Goal: Find specific page/section: Find specific page/section

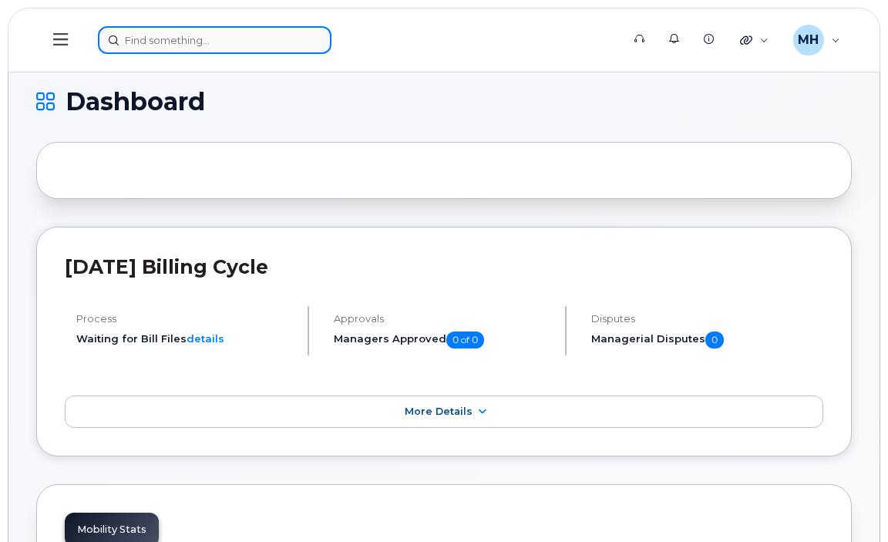
click at [159, 36] on input at bounding box center [215, 40] width 234 height 28
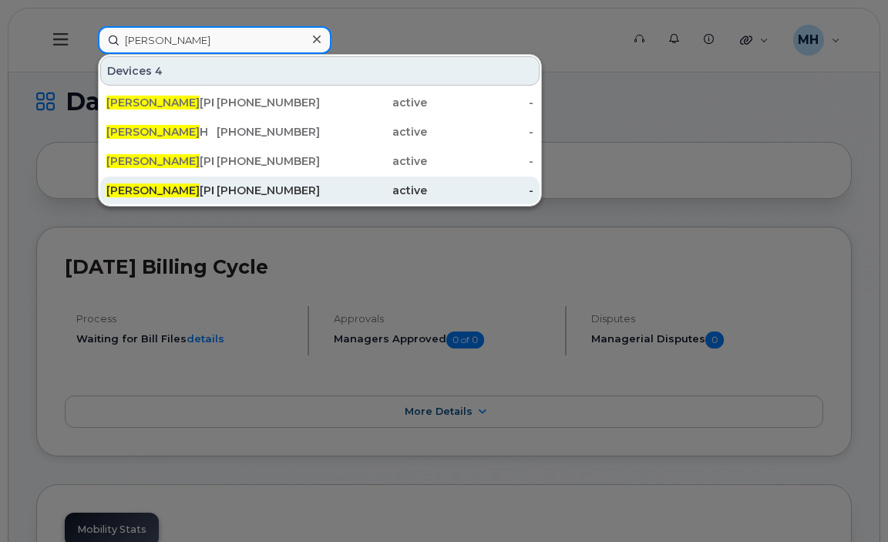
type input "michelle"
drag, startPoint x: 163, startPoint y: 188, endPoint x: 142, endPoint y: 182, distance: 21.7
click at [162, 187] on div "Michelle Kelly" at bounding box center [159, 190] width 107 height 15
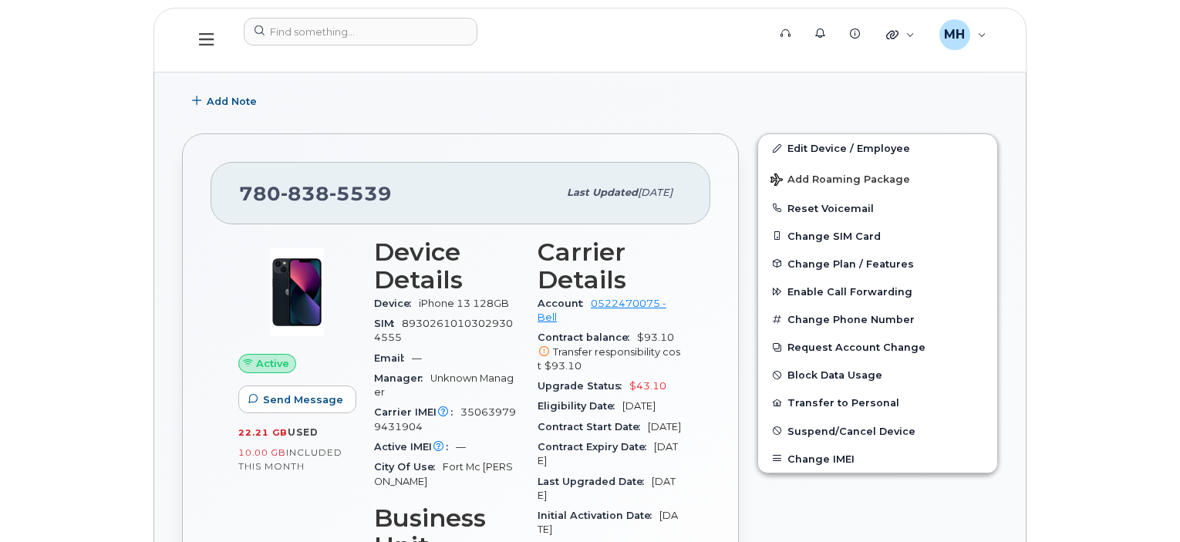
scroll to position [231, 0]
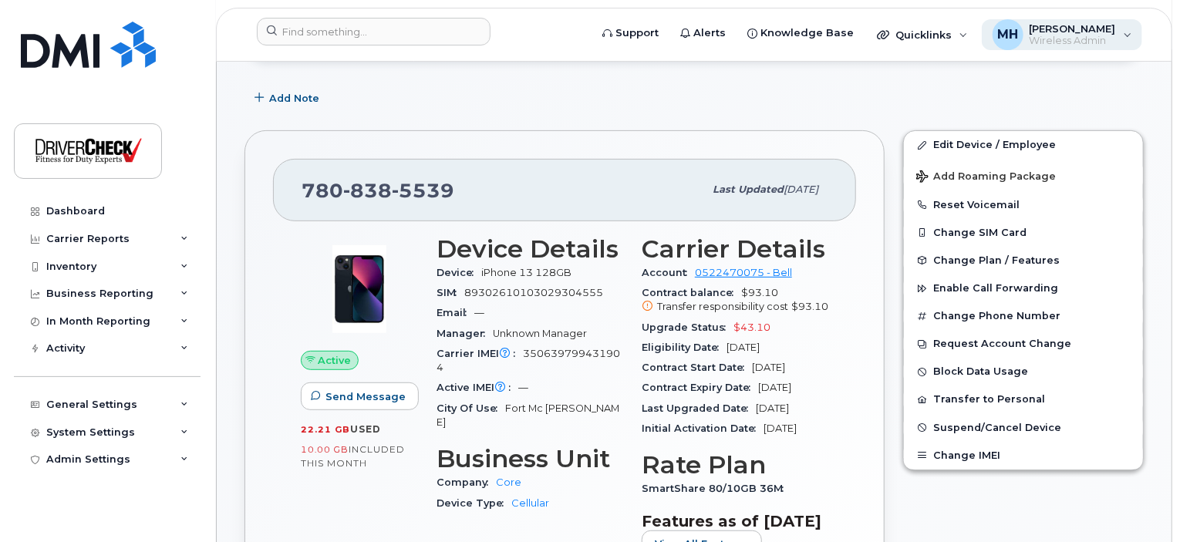
click at [887, 33] on span "[PERSON_NAME]" at bounding box center [1072, 28] width 86 height 12
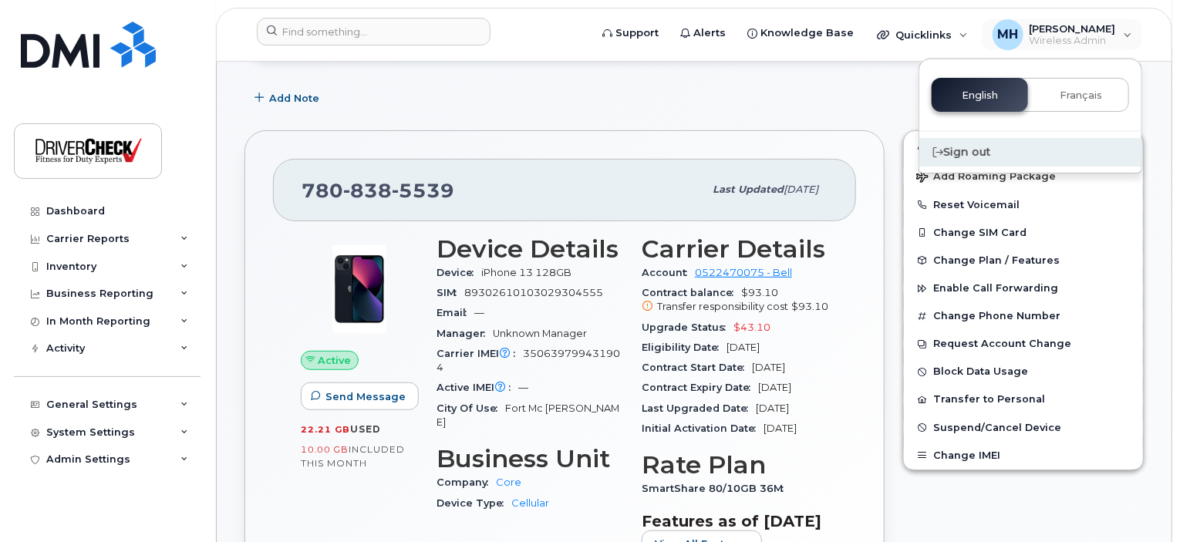
click at [887, 153] on div "Sign out" at bounding box center [1030, 152] width 222 height 29
